Goal: Use online tool/utility: Utilize a website feature to perform a specific function

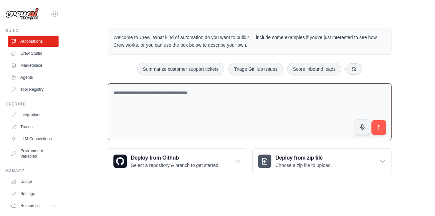
click at [144, 114] on textarea at bounding box center [250, 112] width 284 height 57
click at [173, 97] on textarea at bounding box center [250, 112] width 284 height 57
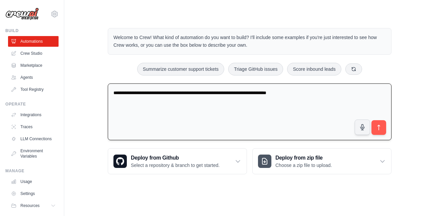
click at [193, 111] on textarea "**********" at bounding box center [250, 112] width 284 height 57
click at [193, 94] on textarea "**********" at bounding box center [250, 112] width 284 height 57
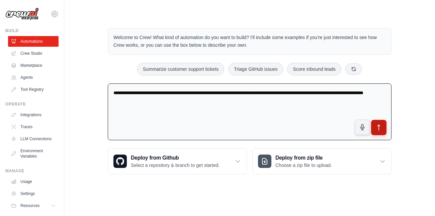
type textarea "**********"
click at [193, 129] on icon "submit" at bounding box center [378, 127] width 7 height 7
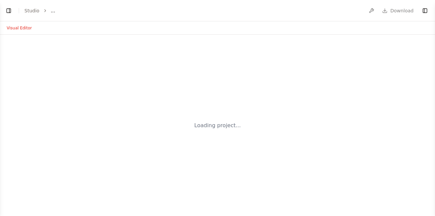
select select "****"
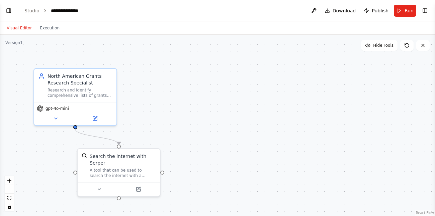
scroll to position [119, 0]
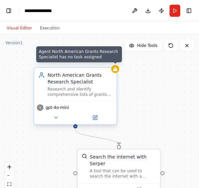
click at [117, 71] on icon at bounding box center [114, 68] width 5 height 5
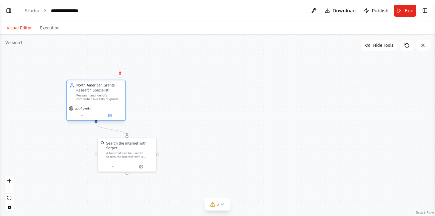
select select "****"
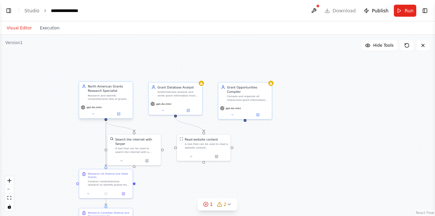
scroll to position [236, 0]
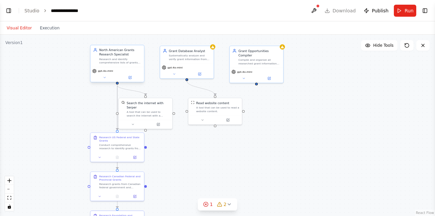
drag, startPoint x: 258, startPoint y: 165, endPoint x: 269, endPoint y: 129, distance: 37.9
click at [269, 129] on div ".deletable-edge-delete-btn { width: 20px; height: 20px; border: 0px solid #ffff…" at bounding box center [217, 126] width 435 height 182
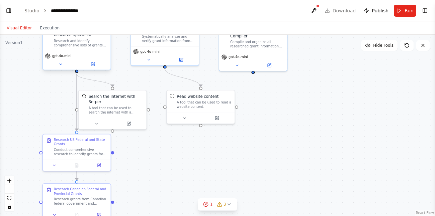
scroll to position [252, 0]
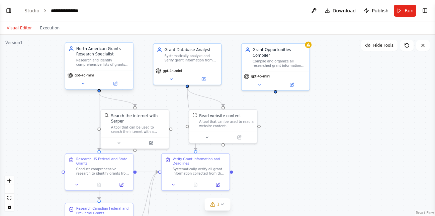
drag, startPoint x: 300, startPoint y: 90, endPoint x: 322, endPoint y: 109, distance: 29.7
click at [322, 109] on div ".deletable-edge-delete-btn { width: 20px; height: 20px; border: 0px solid #ffff…" at bounding box center [217, 126] width 435 height 182
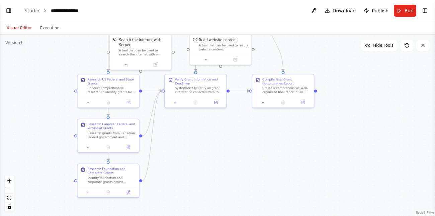
scroll to position [308, 0]
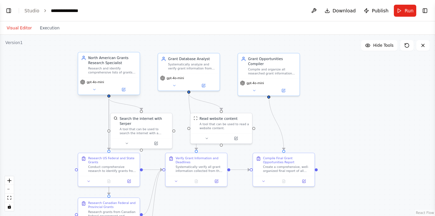
drag, startPoint x: 333, startPoint y: 192, endPoint x: 327, endPoint y: 192, distance: 6.4
click at [327, 192] on div ".deletable-edge-delete-btn { width: 20px; height: 20px; border: 0px solid #ffff…" at bounding box center [217, 126] width 435 height 182
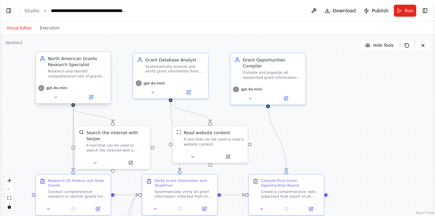
scroll to position [562, 0]
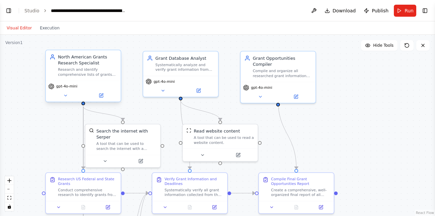
drag, startPoint x: 80, startPoint y: 103, endPoint x: 47, endPoint y: 114, distance: 34.8
click at [47, 114] on div ".deletable-edge-delete-btn { width: 20px; height: 20px; border: 0px solid #ffff…" at bounding box center [217, 126] width 435 height 182
click at [46, 29] on button "Execution" at bounding box center [50, 28] width 28 height 8
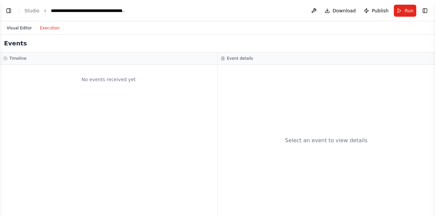
click at [17, 27] on button "Visual Editor" at bounding box center [19, 28] width 33 height 8
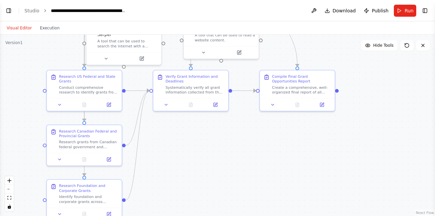
drag, startPoint x: 50, startPoint y: 148, endPoint x: 51, endPoint y: 45, distance: 103.4
click at [51, 45] on div ".deletable-edge-delete-btn { width: 20px; height: 20px; border: 0px solid #ffff…" at bounding box center [217, 126] width 435 height 182
click at [402, 8] on button "Run" at bounding box center [405, 11] width 22 height 12
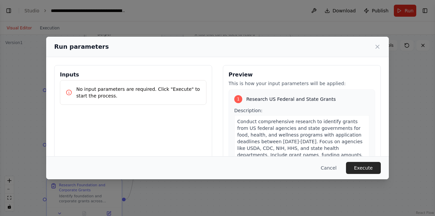
click at [139, 95] on p "No input parameters are required. Click "Execute" to start the process." at bounding box center [138, 92] width 124 height 13
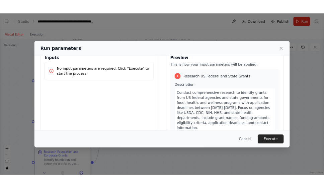
scroll to position [12, 0]
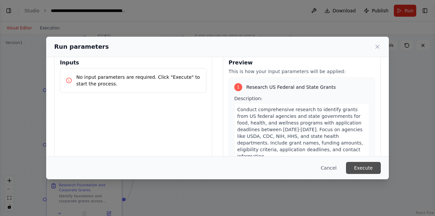
click at [365, 166] on button "Execute" at bounding box center [363, 168] width 35 height 12
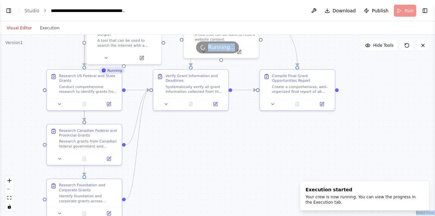
drag, startPoint x: 353, startPoint y: 49, endPoint x: 354, endPoint y: 62, distance: 13.1
click at [354, 62] on div "Version 1 Hide Tools .deletable-edge-delete-btn { width: 20px; height: 20px; bo…" at bounding box center [217, 126] width 435 height 182
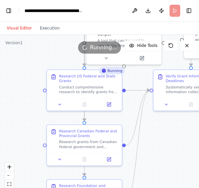
click at [17, 2] on header "**********" at bounding box center [99, 10] width 199 height 21
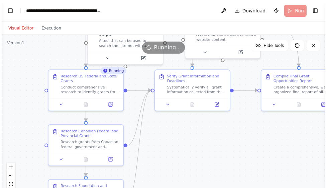
scroll to position [376, 0]
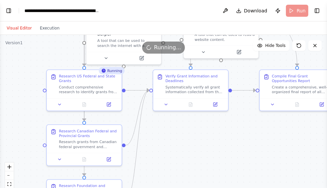
select select "****"
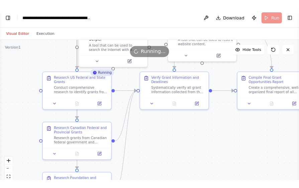
scroll to position [370, 0]
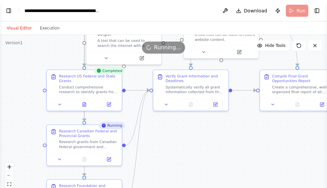
click at [15, 80] on div ".deletable-edge-delete-btn { width: 20px; height: 20px; border: 0px solid #ffff…" at bounding box center [163, 118] width 327 height 167
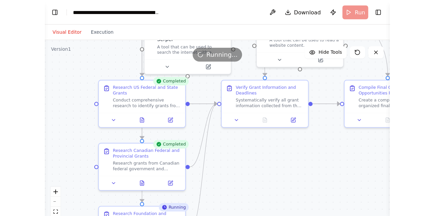
scroll to position [413, 0]
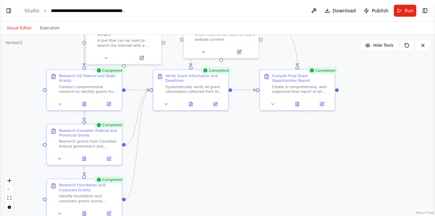
select select "****"
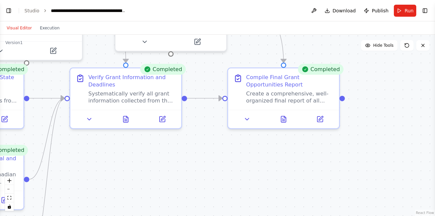
scroll to position [537, 0]
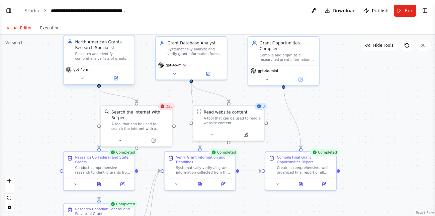
drag, startPoint x: 382, startPoint y: 100, endPoint x: 381, endPoint y: 173, distance: 73.0
click at [381, 173] on div ".deletable-edge-delete-btn { width: 20px; height: 20px; border: 0px solid #ffff…" at bounding box center [217, 126] width 435 height 182
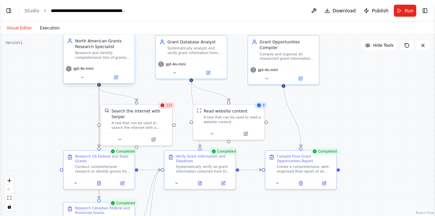
click at [47, 30] on button "Execution" at bounding box center [50, 28] width 28 height 8
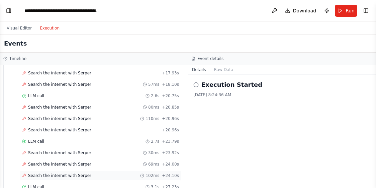
scroll to position [326, 0]
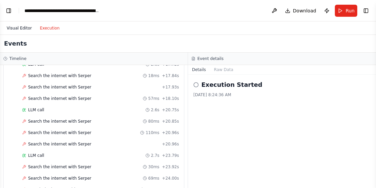
click at [18, 27] on button "Visual Editor" at bounding box center [19, 28] width 33 height 8
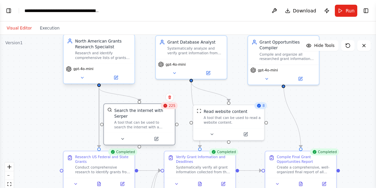
click at [169, 115] on div "Search the internet with Serper A tool that can be used to search the internet …" at bounding box center [139, 118] width 71 height 29
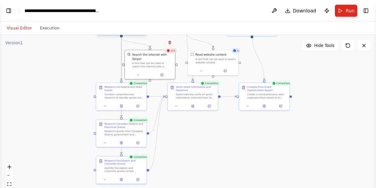
drag, startPoint x: 344, startPoint y: 123, endPoint x: 336, endPoint y: 63, distance: 60.8
click at [336, 63] on div ".deletable-edge-delete-btn { width: 20px; height: 20px; border: 0px solid #ffff…" at bounding box center [188, 118] width 376 height 167
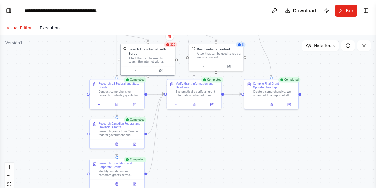
click at [53, 28] on button "Execution" at bounding box center [50, 28] width 28 height 8
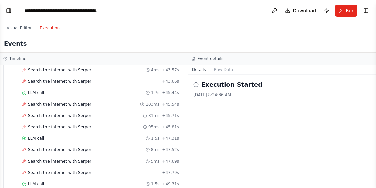
scroll to position [3526, 0]
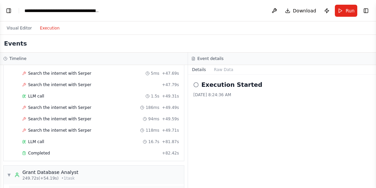
drag, startPoint x: 157, startPoint y: 99, endPoint x: 92, endPoint y: 169, distance: 95.7
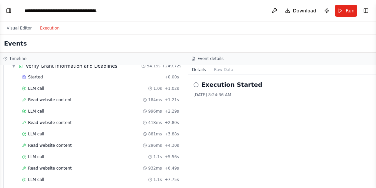
scroll to position [3795, 0]
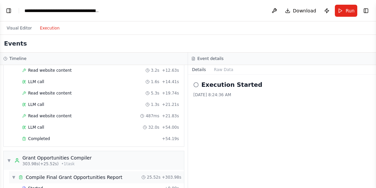
click at [88, 176] on div "Compile Final Grant Opportunities Report" at bounding box center [74, 177] width 97 height 7
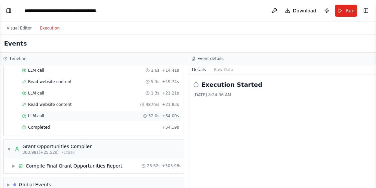
scroll to position [3817, 0]
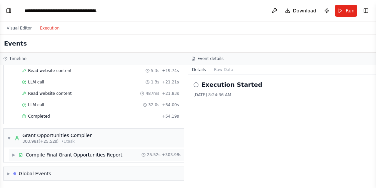
click at [37, 156] on div "Compile Final Grant Opportunities Report" at bounding box center [74, 154] width 97 height 7
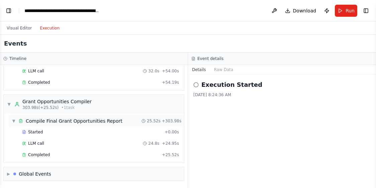
scroll to position [3851, 0]
click at [38, 154] on span "Completed" at bounding box center [39, 154] width 22 height 5
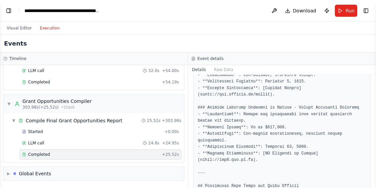
scroll to position [965, 0]
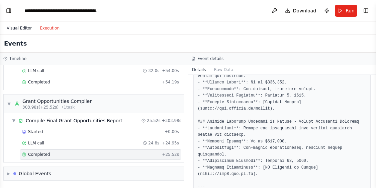
click at [14, 25] on button "Visual Editor" at bounding box center [19, 28] width 33 height 8
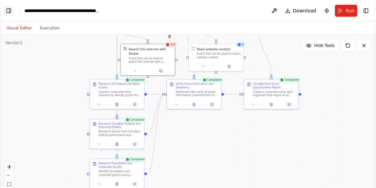
click at [6, 9] on button "Toggle Left Sidebar" at bounding box center [8, 10] width 9 height 9
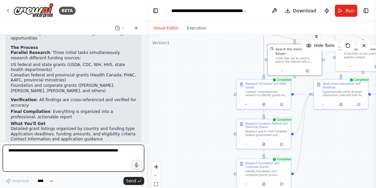
click at [119, 153] on textarea at bounding box center [74, 158] width 142 height 27
type textarea "**********"
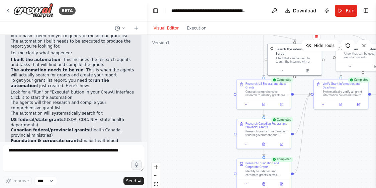
scroll to position [763, 0]
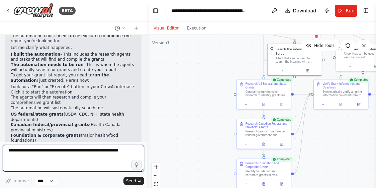
click at [54, 148] on textarea at bounding box center [74, 158] width 142 height 27
click at [85, 153] on textarea at bounding box center [74, 158] width 142 height 27
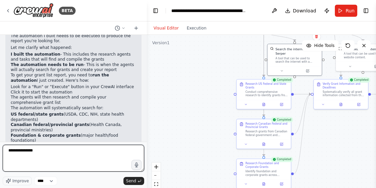
click at [63, 152] on textarea "**********" at bounding box center [74, 158] width 142 height 27
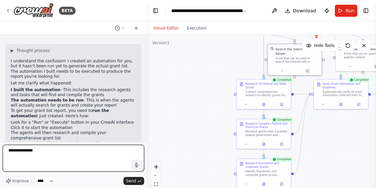
scroll to position [728, 0]
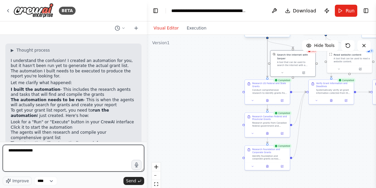
click at [69, 153] on textarea "**********" at bounding box center [74, 158] width 142 height 27
type textarea "**********"
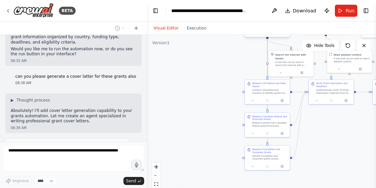
scroll to position [898, 0]
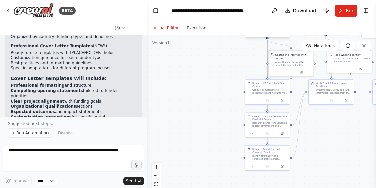
click at [58, 137] on div "Your enhanced automation is now ready! When you run it, you'll get both the com…" at bounding box center [73, 156] width 136 height 38
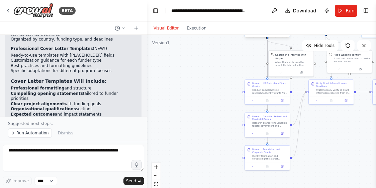
scroll to position [1135, 0]
click at [342, 10] on button "Run" at bounding box center [346, 11] width 22 height 12
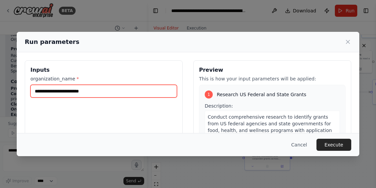
click at [94, 91] on input "organization_name *" at bounding box center [103, 91] width 147 height 13
type input "********"
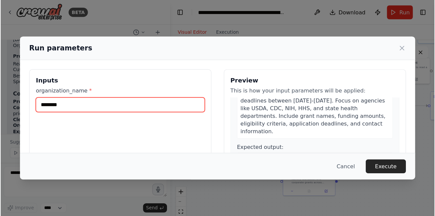
scroll to position [51, 0]
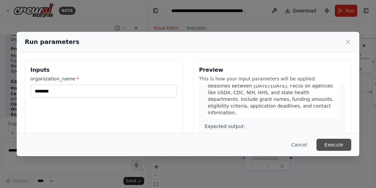
click at [334, 140] on button "Execute" at bounding box center [334, 145] width 35 height 12
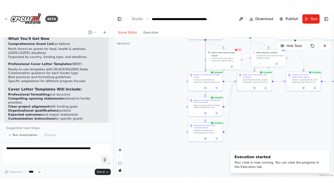
scroll to position [1135, 0]
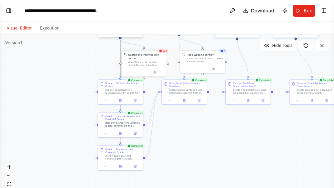
select select "****"
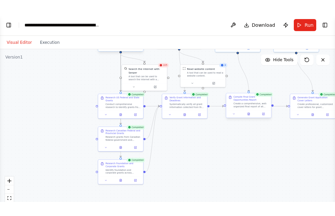
scroll to position [925, 0]
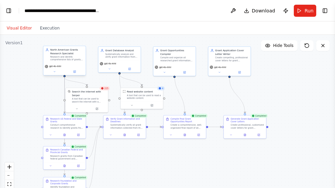
drag, startPoint x: 253, startPoint y: 117, endPoint x: 200, endPoint y: 152, distance: 63.8
click at [200, 152] on div ".deletable-edge-delete-btn { width: 20px; height: 20px; border: 0px solid #ffff…" at bounding box center [167, 118] width 335 height 167
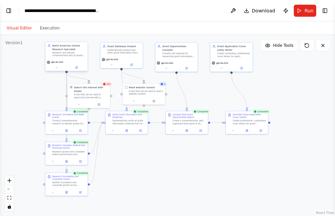
scroll to position [1089, 0]
click at [39, 27] on button "Execution" at bounding box center [50, 28] width 28 height 8
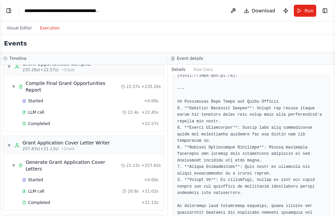
scroll to position [1117, 0]
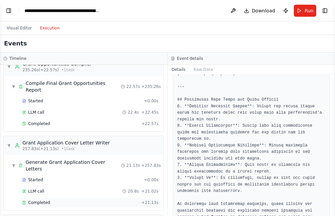
click at [37, 200] on span "Completed" at bounding box center [39, 202] width 22 height 5
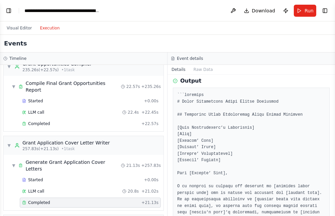
scroll to position [40, 0]
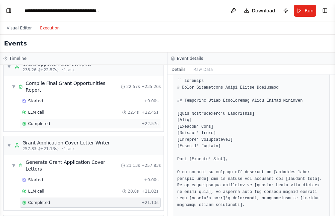
click at [40, 121] on span "Completed" at bounding box center [39, 123] width 22 height 5
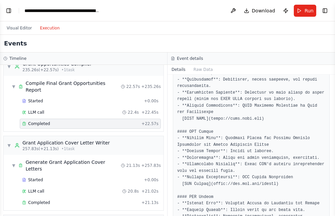
scroll to position [192, 0]
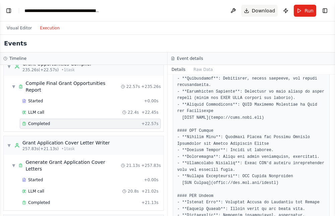
click at [261, 7] on span "Download" at bounding box center [263, 10] width 23 height 7
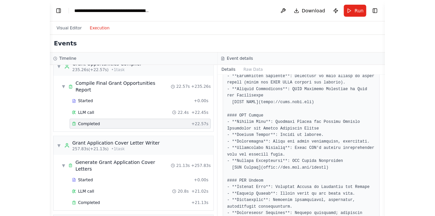
scroll to position [237, 0]
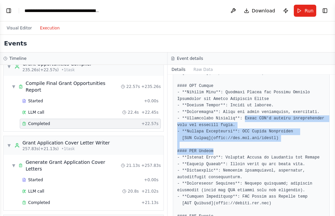
drag, startPoint x: 239, startPoint y: 121, endPoint x: 238, endPoint y: 128, distance: 7.4
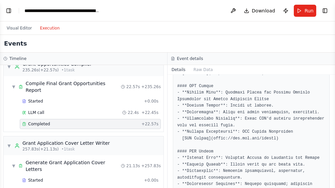
click at [112, 7] on header "**********" at bounding box center [167, 10] width 335 height 21
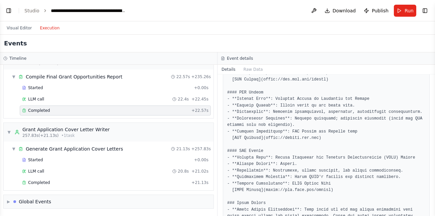
scroll to position [0, 0]
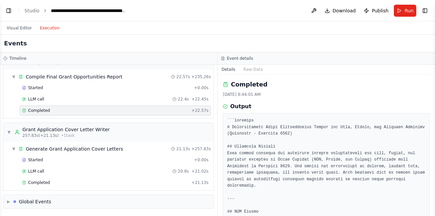
click at [224, 107] on icon at bounding box center [225, 106] width 5 height 5
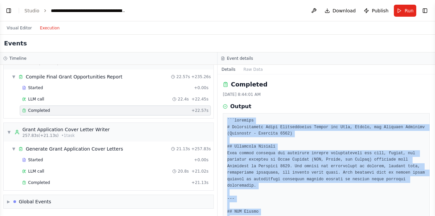
drag, startPoint x: 255, startPoint y: 199, endPoint x: 227, endPoint y: 121, distance: 82.8
copy pre "```markdown # Comprehensive Grant Opportunities Report for Food, Health, and We…"
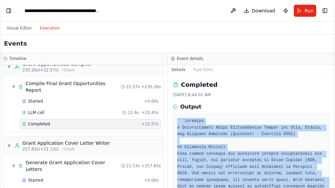
copy pre "```markdown # Comprehensive Grant Opportunities Report for Food, Health, and We…"
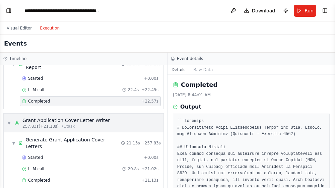
scroll to position [3839, 0]
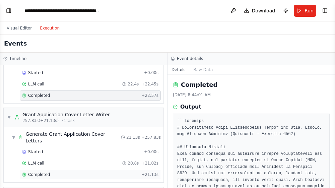
click at [48, 172] on span "Completed" at bounding box center [39, 174] width 22 height 5
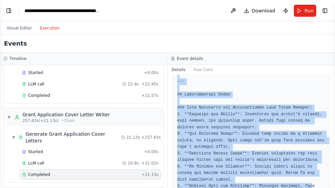
scroll to position [1237, 0]
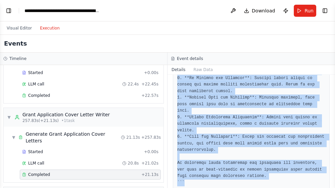
drag, startPoint x: 177, startPoint y: 119, endPoint x: 306, endPoint y: 185, distance: 144.3
click at [306, 185] on div "Completed [DATE] 8:44:22 AM Output" at bounding box center [250, 131] width 167 height 113
copy pre "```loremips # Dolor Sitametcons Adipi Elitse Doeiusmod ## Temporinc Utlab Etdol…"
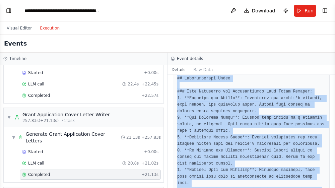
scroll to position [1164, 0]
